Goal: Information Seeking & Learning: Learn about a topic

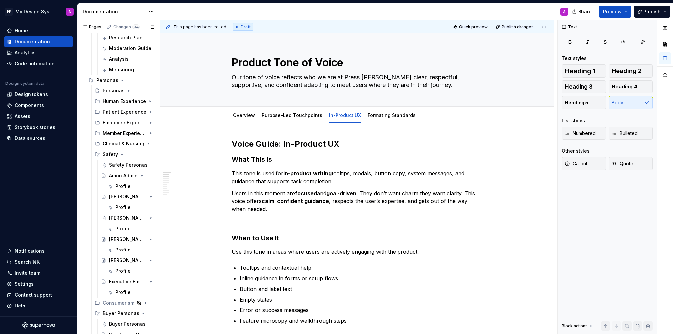
scroll to position [888, 0]
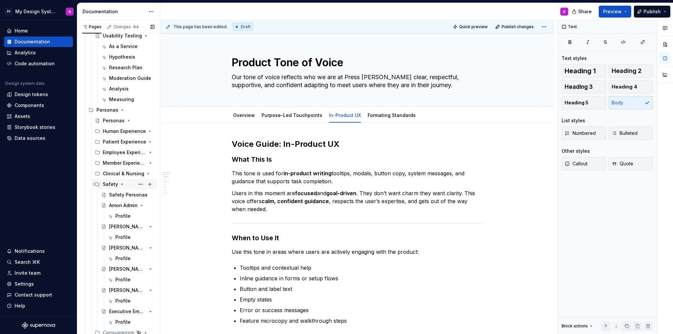
click at [121, 184] on icon "Page tree" at bounding box center [122, 184] width 2 height 1
click at [133, 206] on icon "Page tree" at bounding box center [131, 205] width 5 height 5
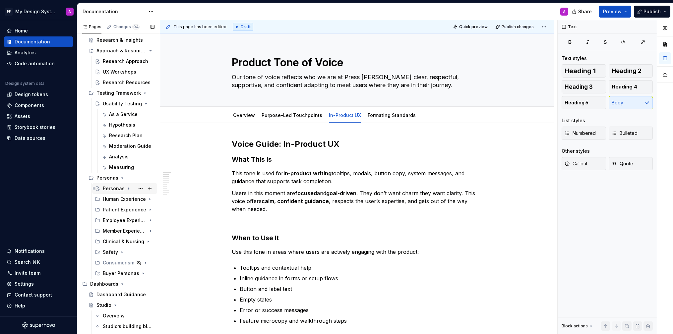
scroll to position [809, 0]
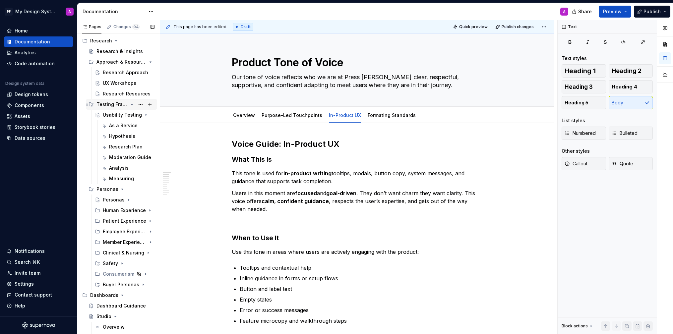
click at [133, 105] on icon "Page tree" at bounding box center [131, 104] width 5 height 5
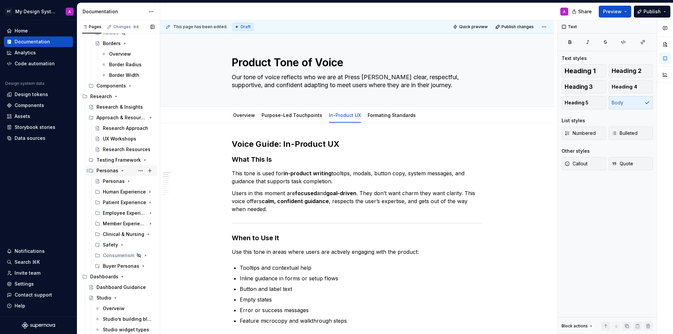
scroll to position [750, 0]
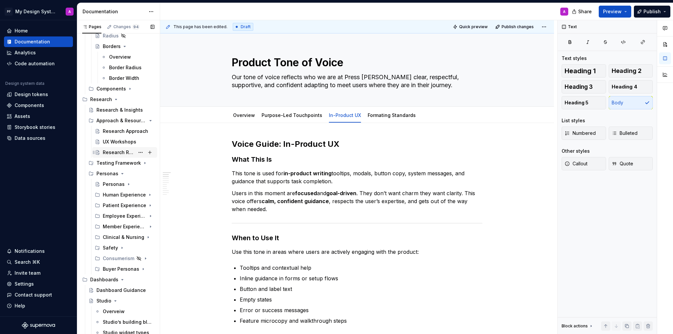
click at [125, 148] on div "Research Resources" at bounding box center [129, 152] width 52 height 9
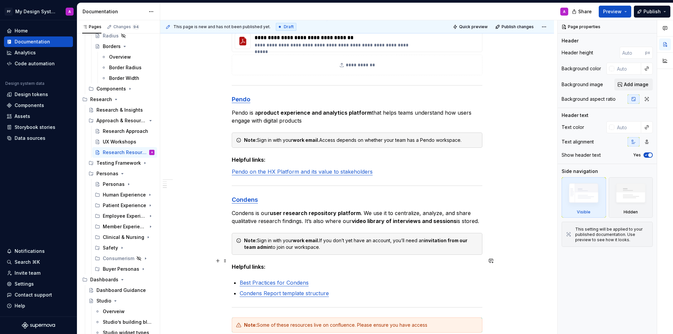
scroll to position [425, 0]
type textarea "*"
click at [327, 240] on div "Note: Sign in with your work email. If you don’t yet have an account, you’ll ne…" at bounding box center [361, 243] width 234 height 13
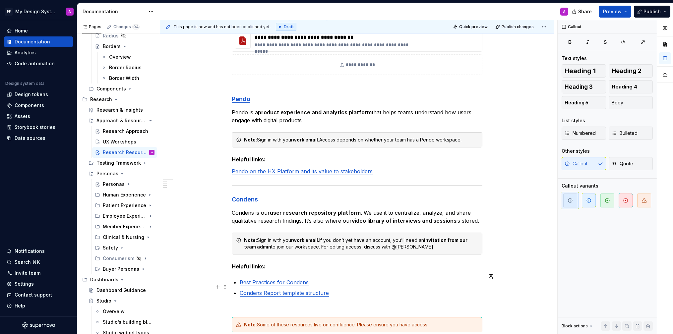
scroll to position [426, 0]
drag, startPoint x: 395, startPoint y: 240, endPoint x: 444, endPoint y: 242, distance: 49.5
click at [442, 239] on div "Note: Sign in with your work email. If you don’t yet have an account, you’ll ne…" at bounding box center [361, 243] width 234 height 13
click at [509, 230] on button "button" at bounding box center [508, 228] width 9 height 9
click at [506, 273] on div "**********" at bounding box center [357, 84] width 394 height 793
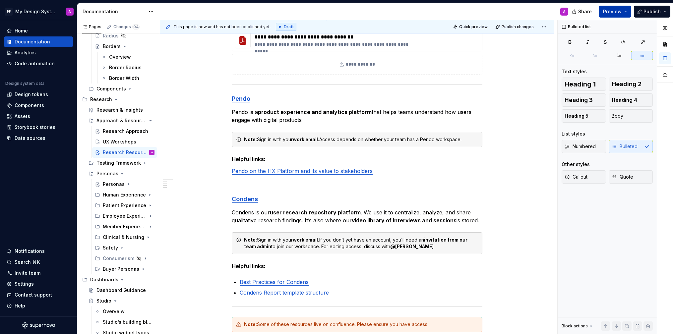
click at [617, 12] on span "Preview" at bounding box center [612, 11] width 19 height 7
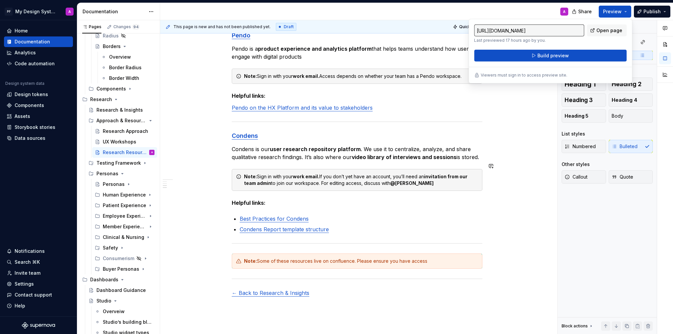
scroll to position [557, 0]
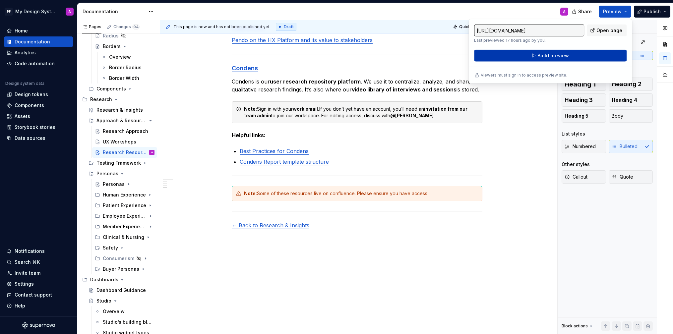
click at [556, 55] on span "Build preview" at bounding box center [554, 55] width 32 height 7
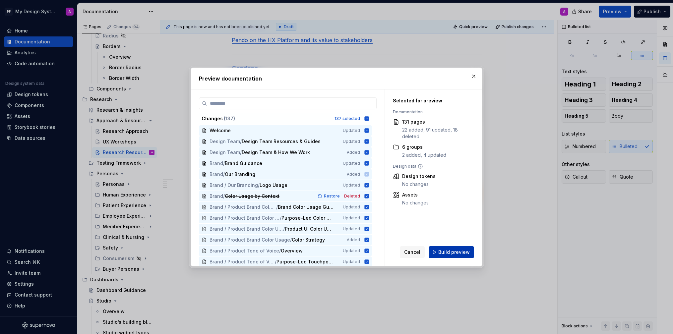
click at [443, 253] on span "Build preview" at bounding box center [455, 252] width 32 height 7
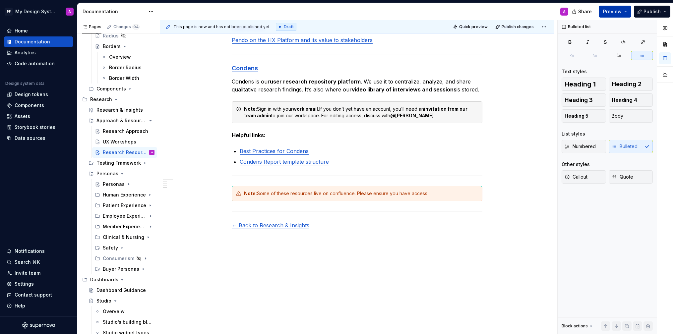
click at [612, 10] on span "Preview" at bounding box center [612, 11] width 19 height 7
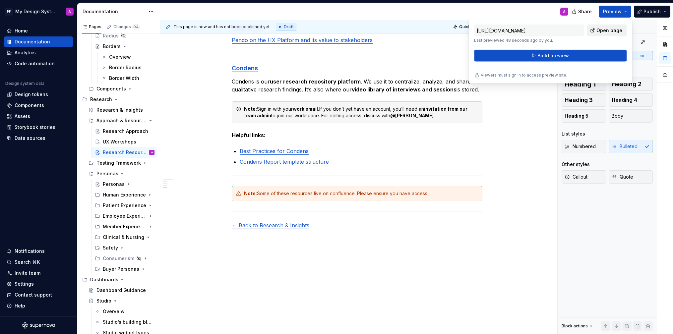
click at [602, 31] on span "Open page" at bounding box center [610, 30] width 26 height 7
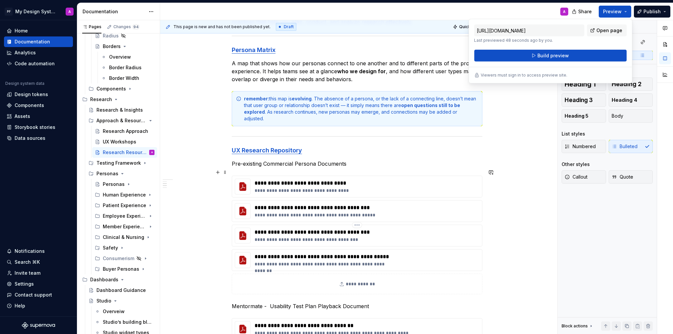
scroll to position [131, 0]
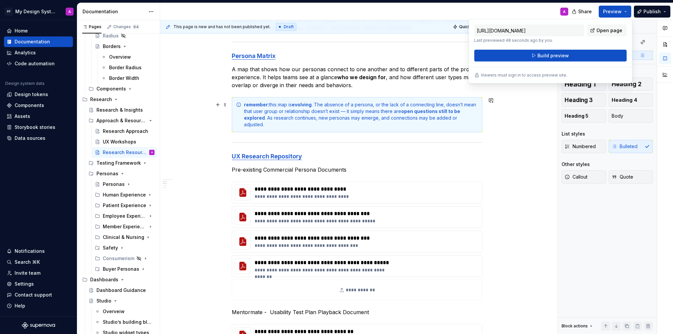
drag, startPoint x: 346, startPoint y: 111, endPoint x: 357, endPoint y: 111, distance: 10.9
click at [346, 111] on div "remember: this map is evolving . The absence of a persona, or the lack of a con…" at bounding box center [361, 115] width 234 height 27
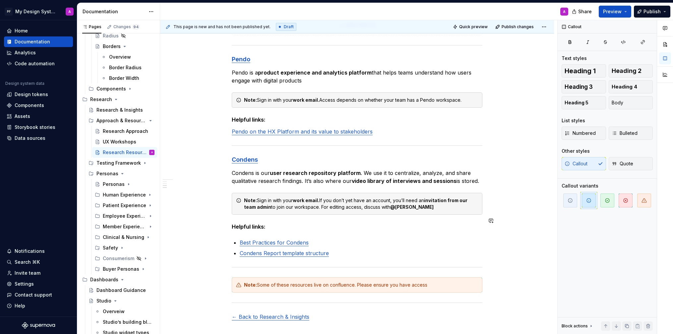
scroll to position [484, 0]
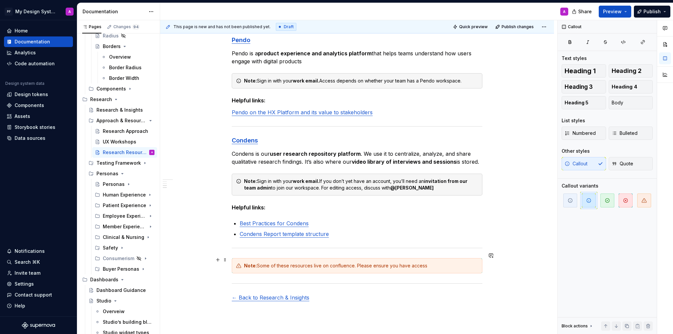
click at [316, 263] on div "Note: Some of these resources live on confluence. Please ensure you have access" at bounding box center [361, 266] width 234 height 7
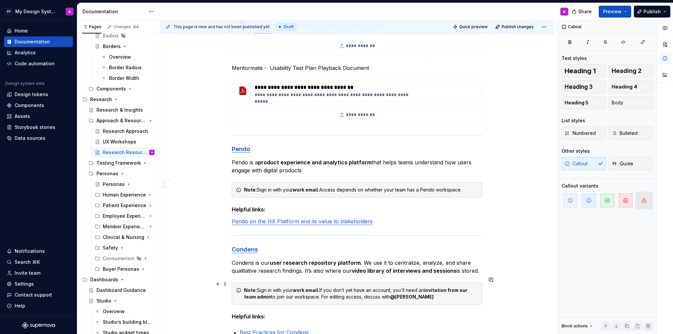
scroll to position [376, 0]
click at [343, 286] on div "Note: Sign in with your work email. If you don’t yet have an account, you’ll ne…" at bounding box center [361, 292] width 234 height 13
click at [589, 200] on icon "button" at bounding box center [588, 200] width 5 height 5
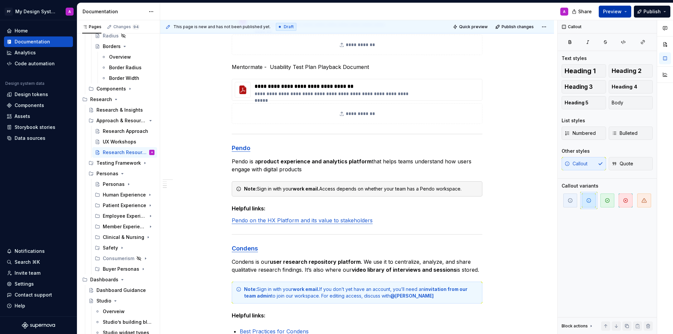
click at [616, 12] on span "Preview" at bounding box center [612, 11] width 19 height 7
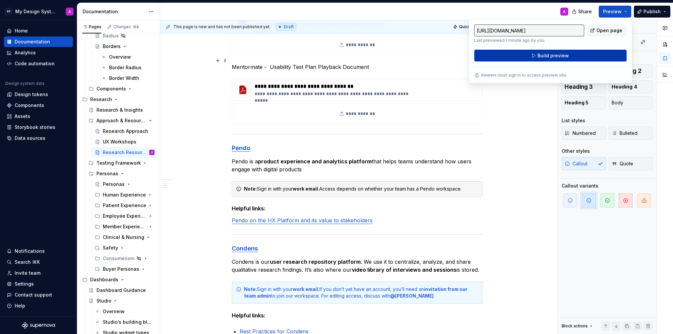
click at [550, 59] on button "Build preview" at bounding box center [550, 56] width 153 height 12
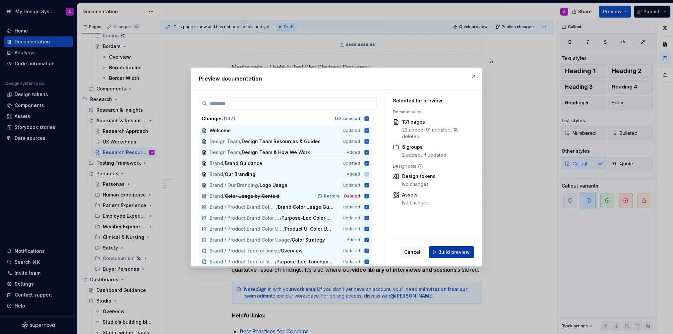
click at [445, 252] on span "Build preview" at bounding box center [455, 252] width 32 height 7
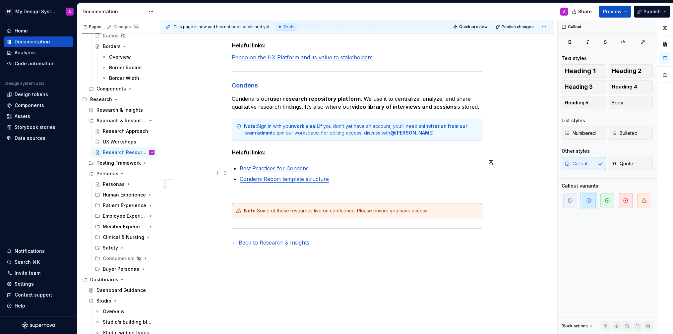
scroll to position [565, 0]
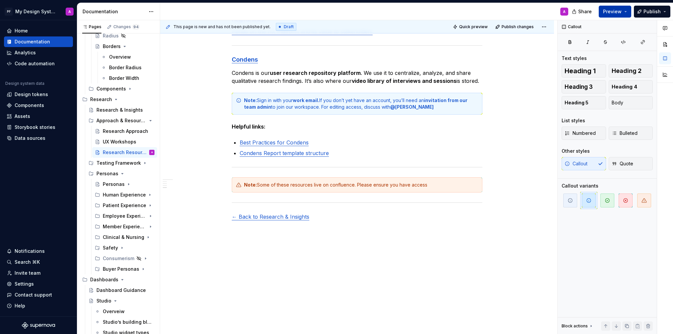
click at [621, 11] on span "Preview" at bounding box center [612, 11] width 19 height 7
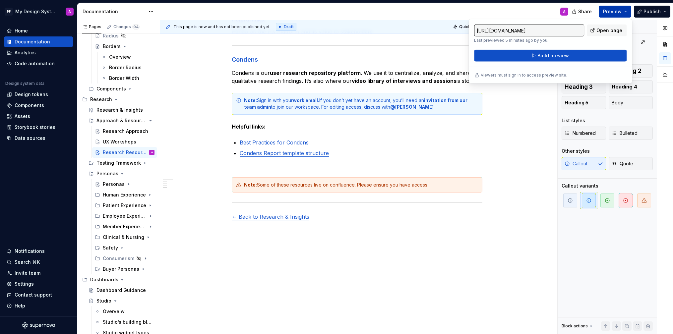
click at [606, 31] on span "Open page" at bounding box center [610, 30] width 26 height 7
click at [133, 162] on icon "Page tree" at bounding box center [131, 163] width 5 height 5
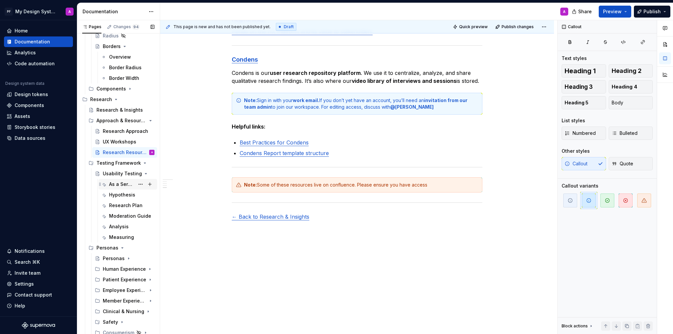
click at [126, 183] on div "As a Service" at bounding box center [122, 184] width 26 height 7
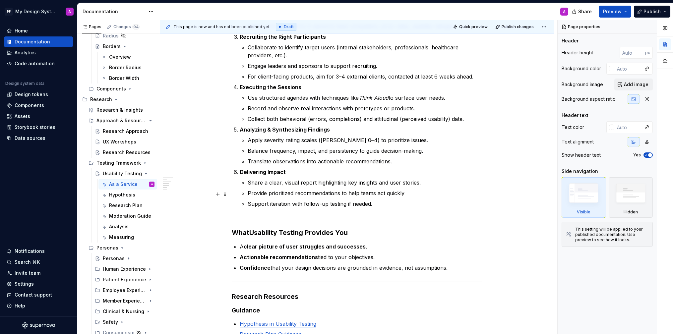
scroll to position [372, 0]
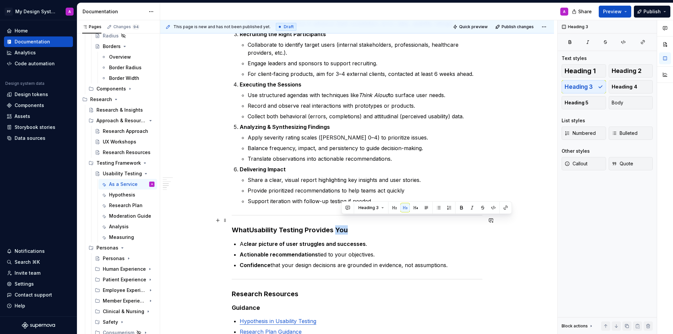
drag, startPoint x: 349, startPoint y: 221, endPoint x: 339, endPoint y: 221, distance: 9.6
click at [339, 226] on h3 "What Usability Testing Provides You" at bounding box center [357, 230] width 251 height 9
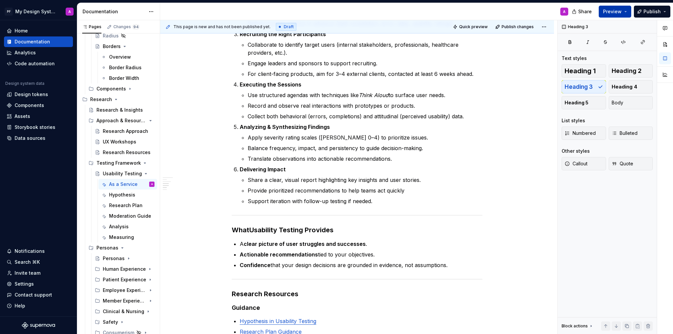
click at [606, 11] on span "Preview" at bounding box center [612, 11] width 19 height 7
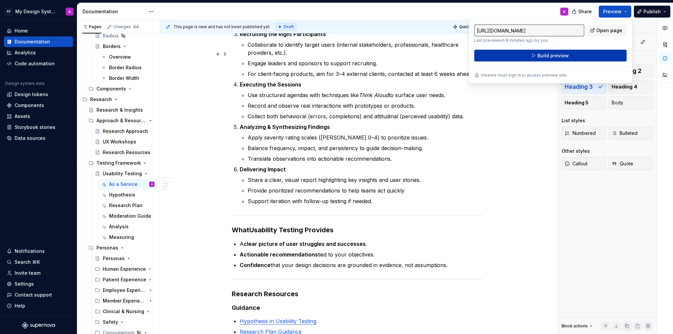
click at [547, 57] on span "Build preview" at bounding box center [554, 55] width 32 height 7
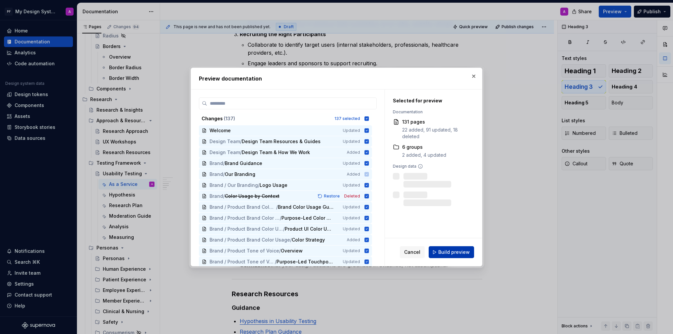
click at [452, 250] on span "Build preview" at bounding box center [455, 252] width 32 height 7
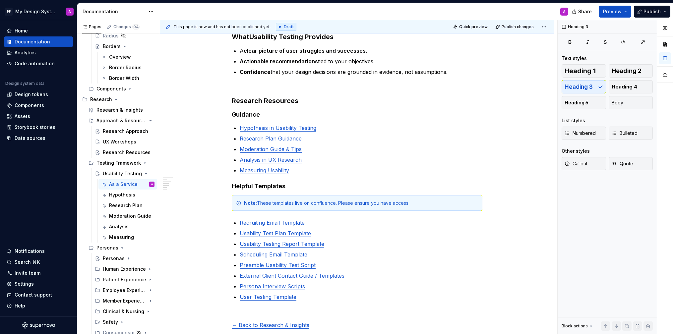
scroll to position [658, 0]
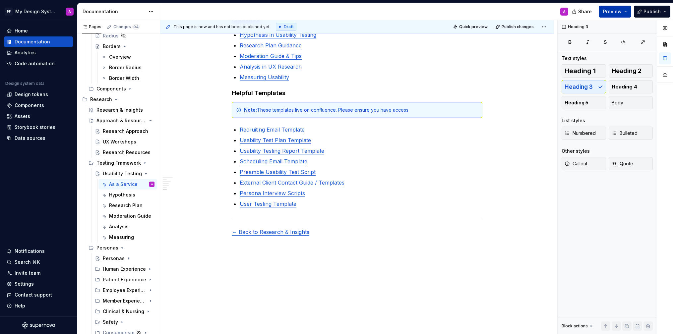
click at [608, 15] on button "Preview" at bounding box center [615, 12] width 33 height 12
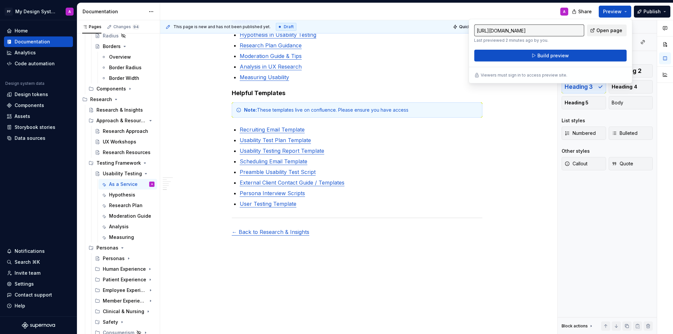
click at [601, 32] on span "Open page" at bounding box center [610, 30] width 26 height 7
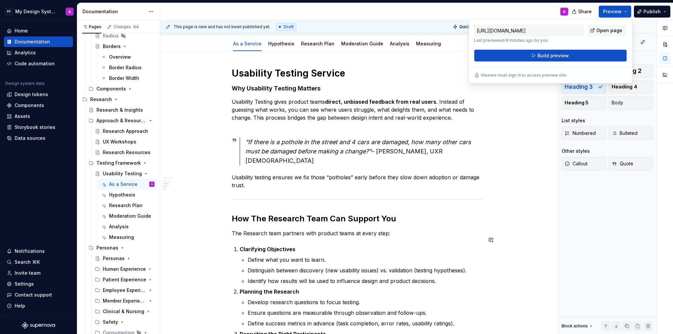
scroll to position [0, 0]
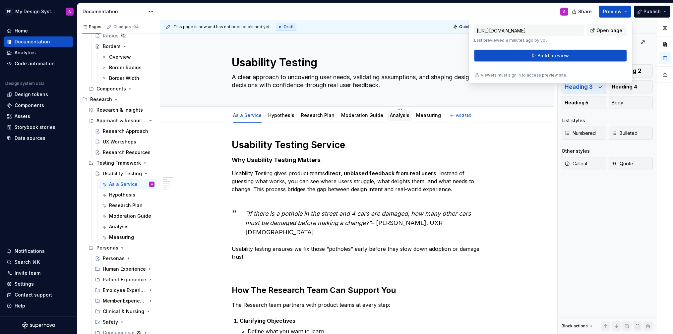
click at [396, 117] on link "Analysis" at bounding box center [400, 115] width 20 height 6
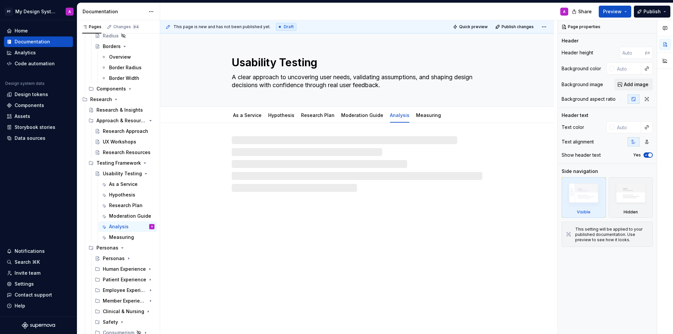
type textarea "*"
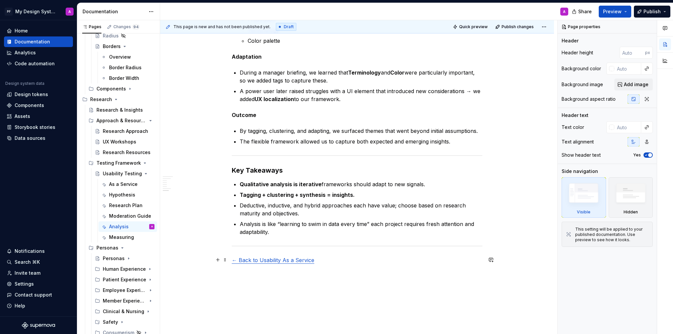
scroll to position [654, 0]
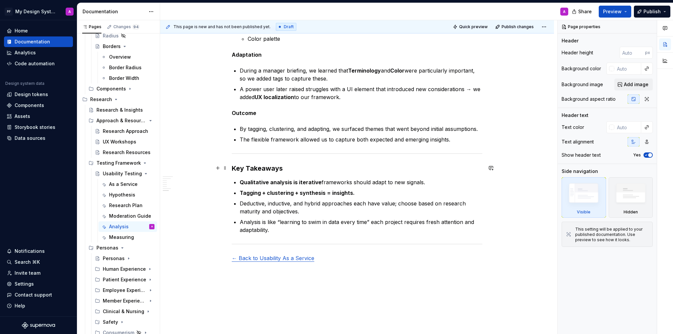
click at [264, 168] on h3 "Key Takeaways" at bounding box center [357, 168] width 251 height 9
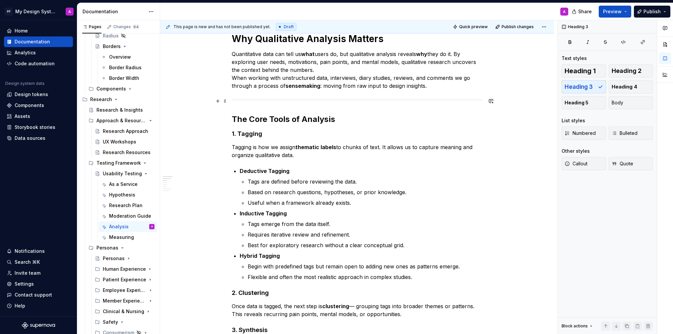
scroll to position [0, 0]
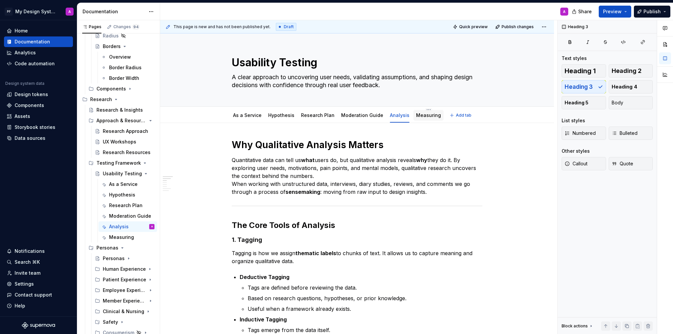
click at [418, 114] on link "Measuring" at bounding box center [428, 115] width 25 height 6
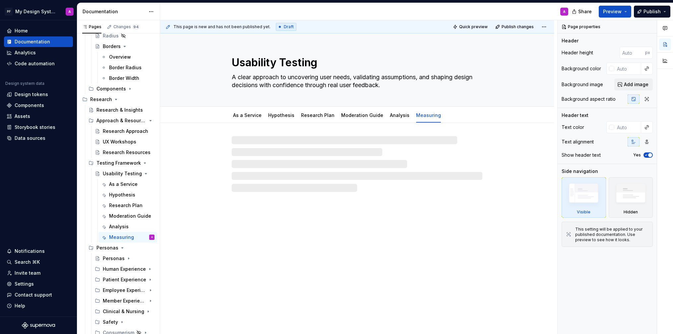
type textarea "*"
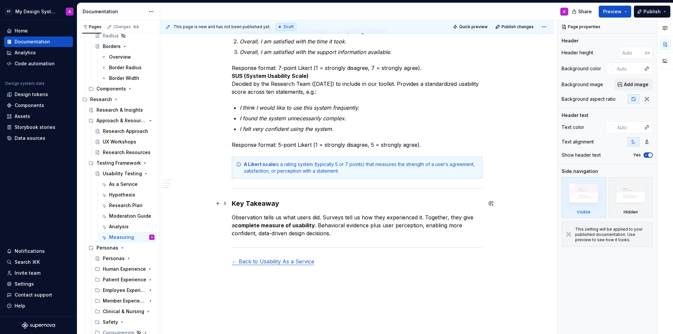
scroll to position [490, 0]
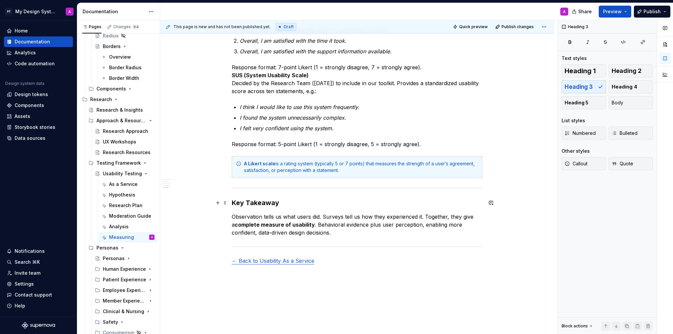
click at [262, 202] on h3 "Key Takeaway" at bounding box center [357, 202] width 251 height 9
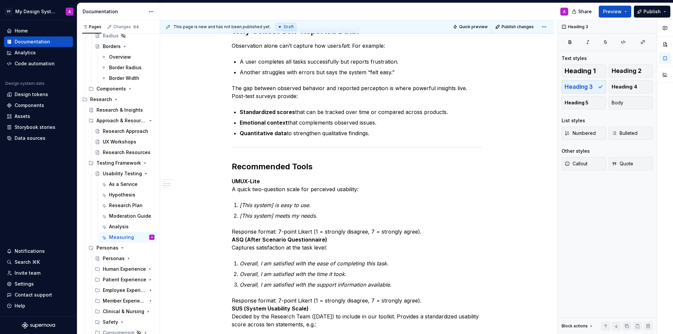
scroll to position [0, 0]
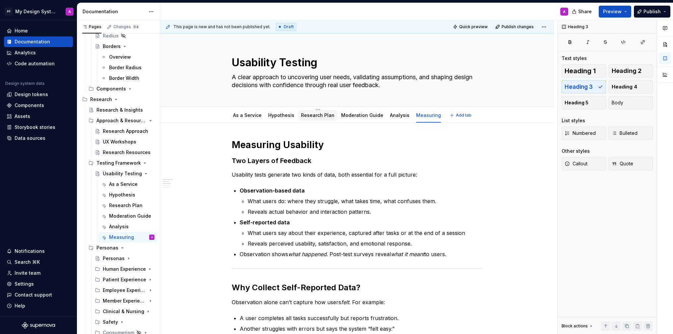
click at [311, 117] on link "Research Plan" at bounding box center [318, 115] width 34 height 6
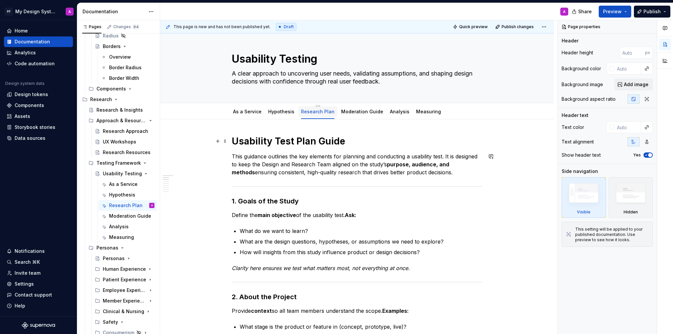
scroll to position [1, 0]
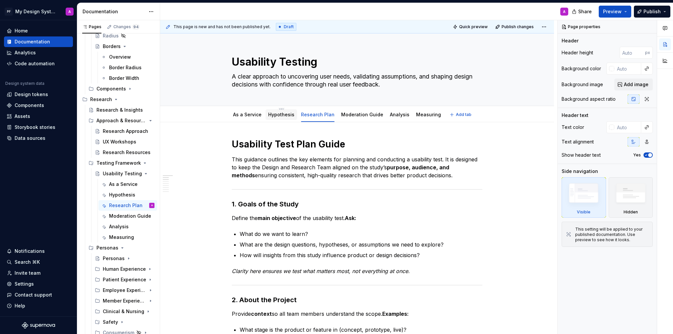
click at [277, 115] on link "Hypothesis" at bounding box center [281, 115] width 26 height 6
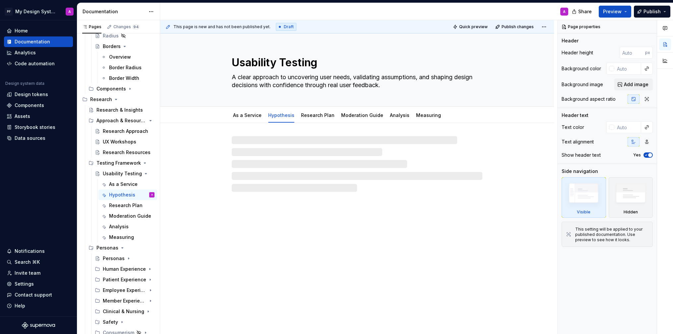
type textarea "*"
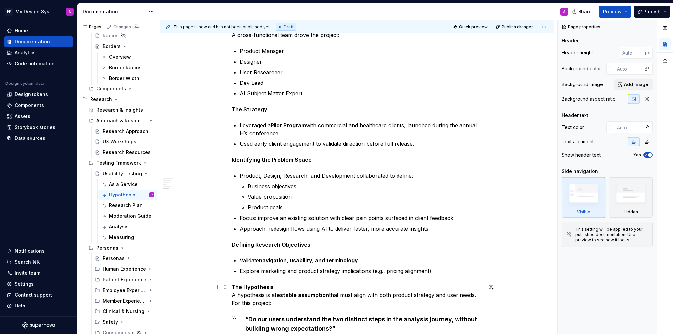
scroll to position [699, 0]
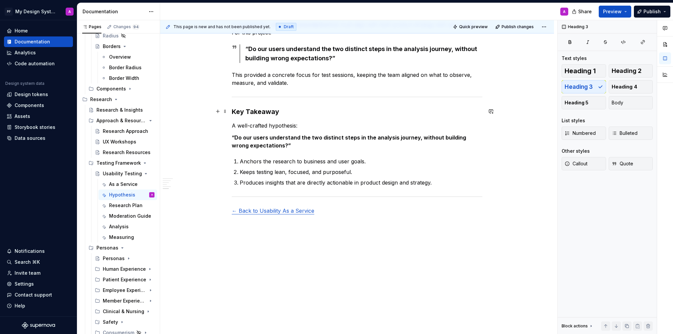
click at [264, 110] on h3 "Key Takeaway" at bounding box center [357, 111] width 251 height 9
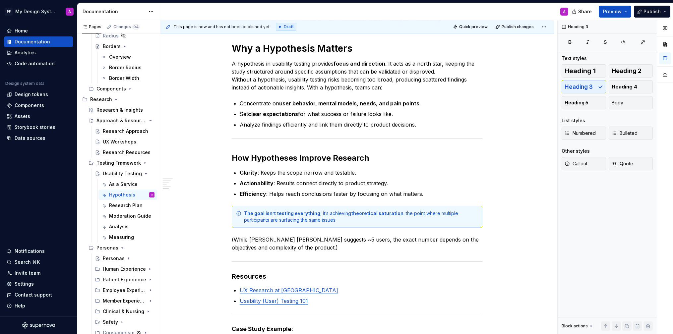
scroll to position [0, 0]
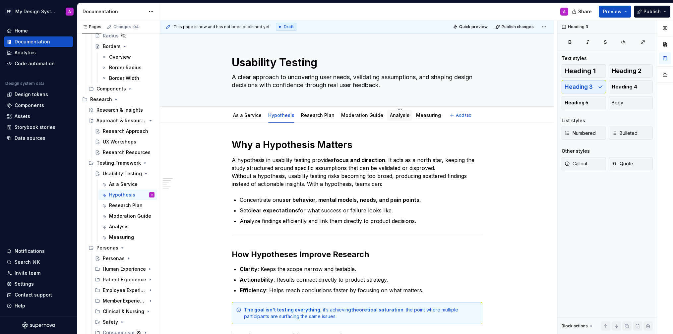
click at [391, 117] on link "Analysis" at bounding box center [400, 115] width 20 height 6
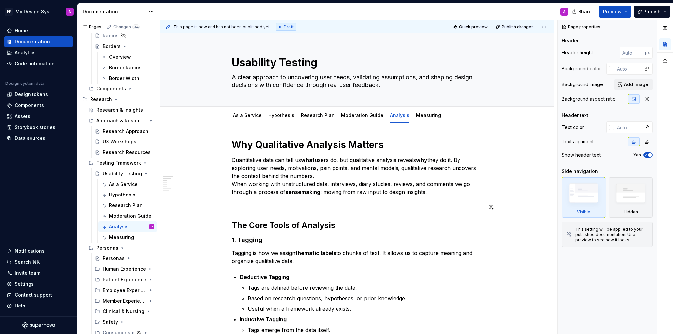
type textarea "*"
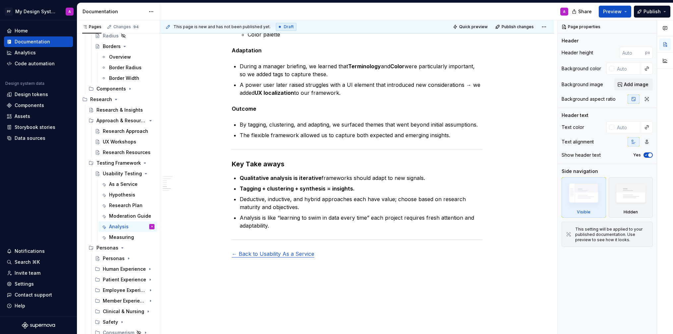
scroll to position [689, 0]
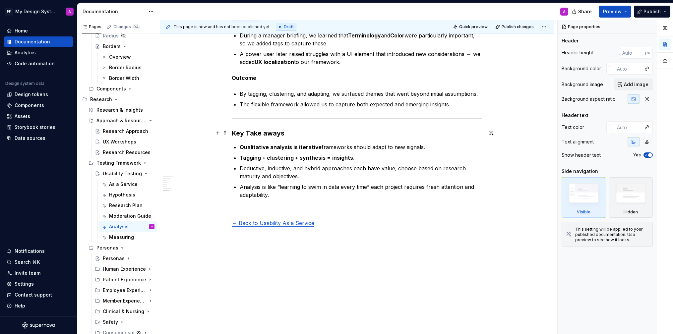
click at [265, 132] on h3 "Key Take aways" at bounding box center [357, 133] width 251 height 9
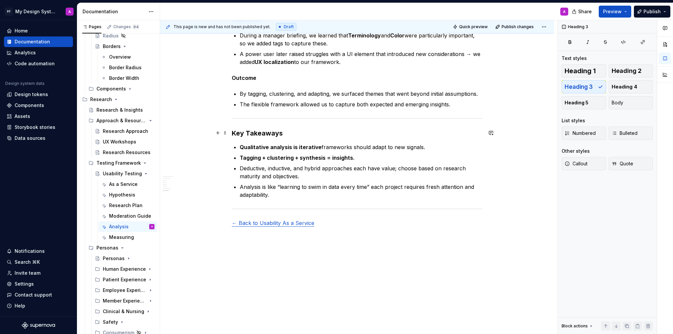
click at [284, 132] on h3 "Key Takeaways" at bounding box center [357, 133] width 251 height 9
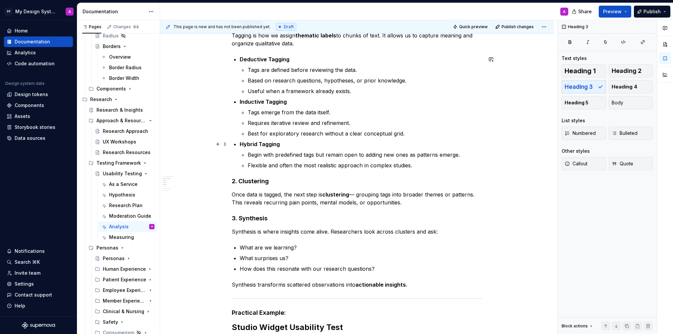
scroll to position [0, 0]
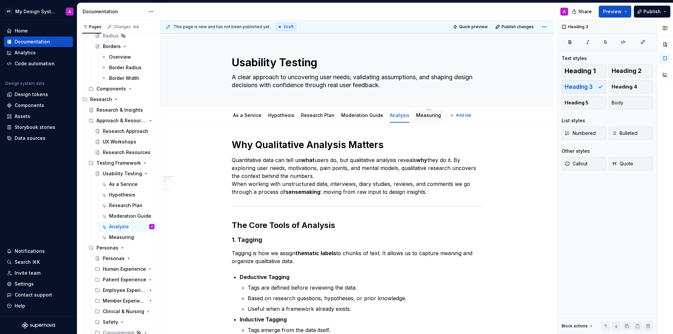
click at [420, 115] on link "Measuring" at bounding box center [428, 115] width 25 height 6
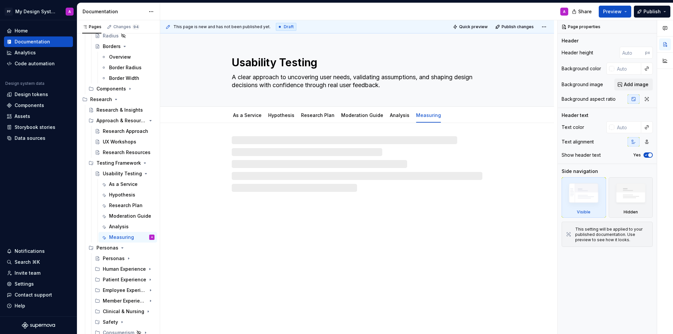
type textarea "*"
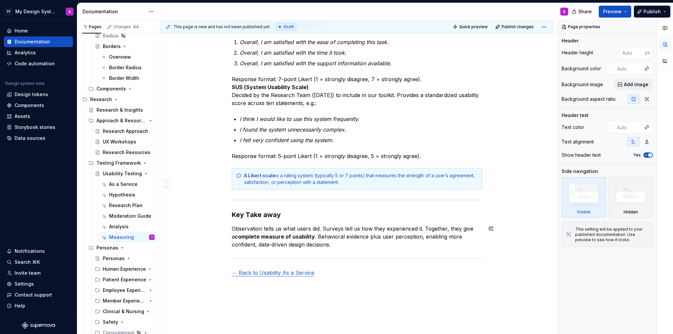
scroll to position [484, 0]
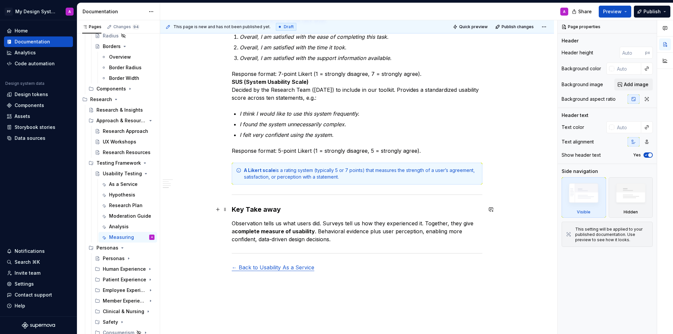
click at [265, 209] on h3 "Key Take away" at bounding box center [357, 209] width 251 height 9
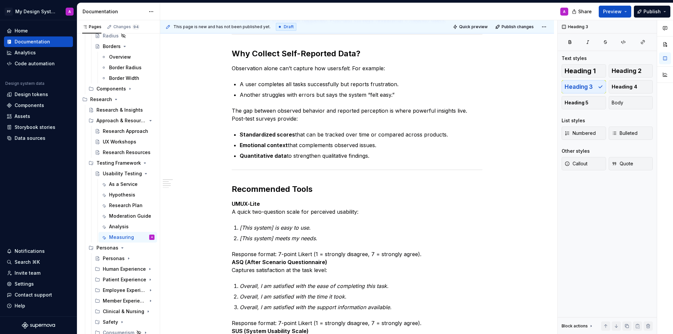
scroll to position [0, 0]
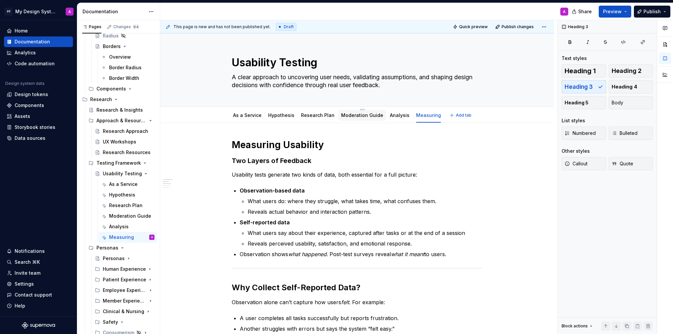
click at [366, 115] on link "Moderation Guide" at bounding box center [362, 115] width 42 height 6
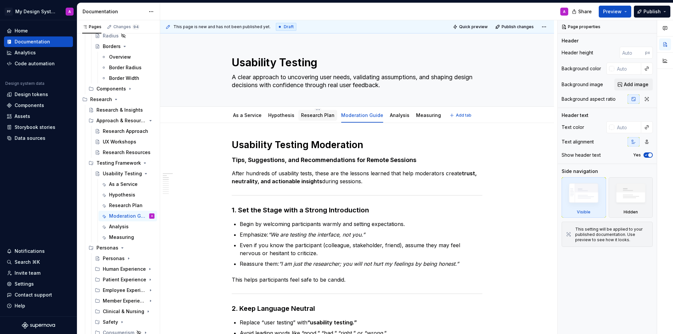
click at [315, 119] on div "Research Plan" at bounding box center [318, 115] width 39 height 11
click at [313, 117] on link "Research Plan" at bounding box center [318, 115] width 34 height 6
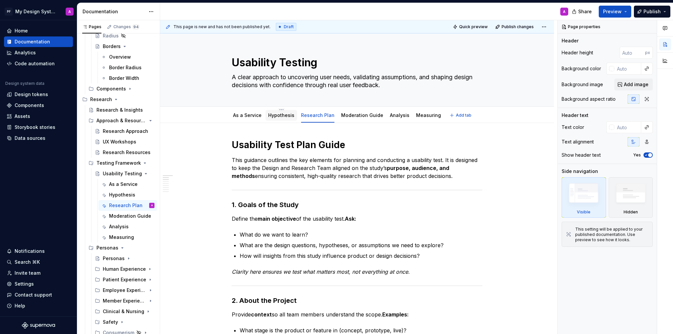
click at [279, 114] on link "Hypothesis" at bounding box center [281, 115] width 26 height 6
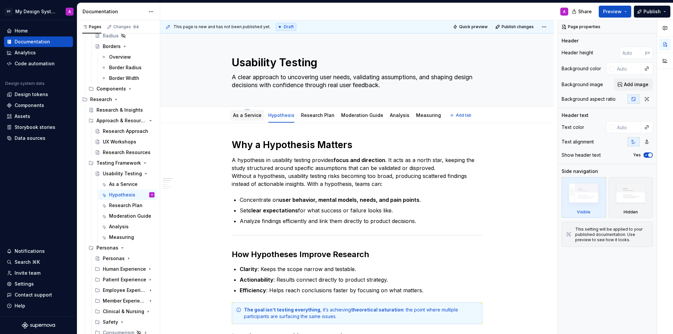
click at [250, 117] on link "As a Service" at bounding box center [247, 115] width 29 height 6
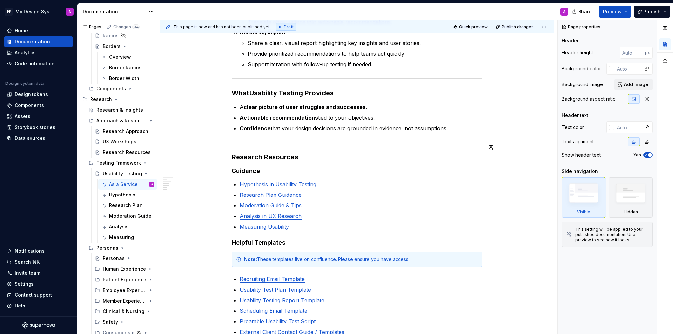
scroll to position [510, 0]
click at [615, 12] on span "Preview" at bounding box center [612, 11] width 19 height 7
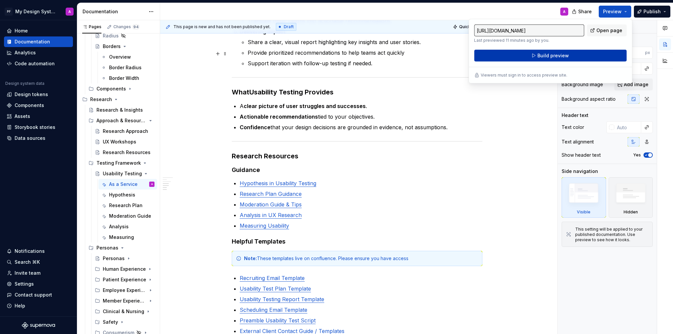
click at [556, 55] on span "Build preview" at bounding box center [554, 55] width 32 height 7
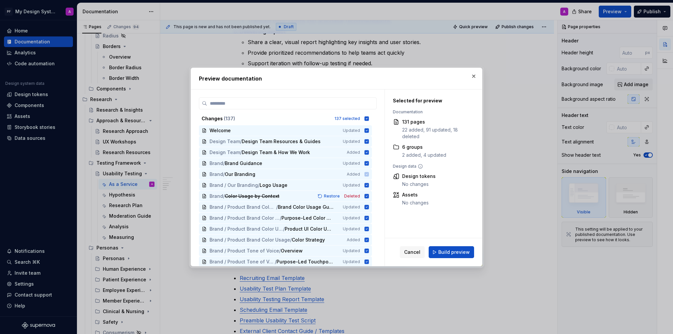
click at [455, 250] on span "Build preview" at bounding box center [455, 252] width 32 height 7
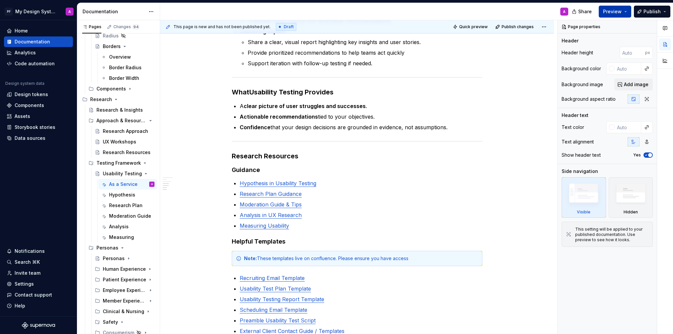
click at [619, 9] on span "Preview" at bounding box center [612, 11] width 19 height 7
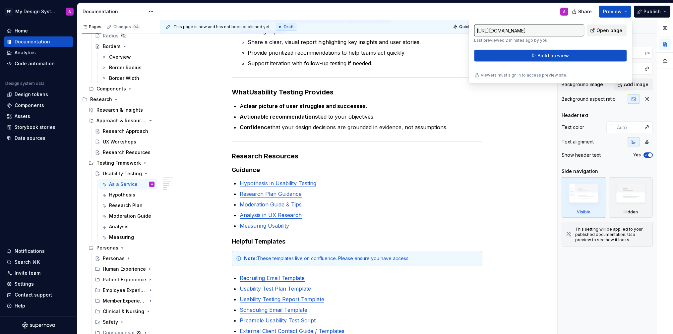
click at [599, 33] on span "Open page" at bounding box center [610, 30] width 26 height 7
type textarea "*"
